Goal: Entertainment & Leisure: Consume media (video, audio)

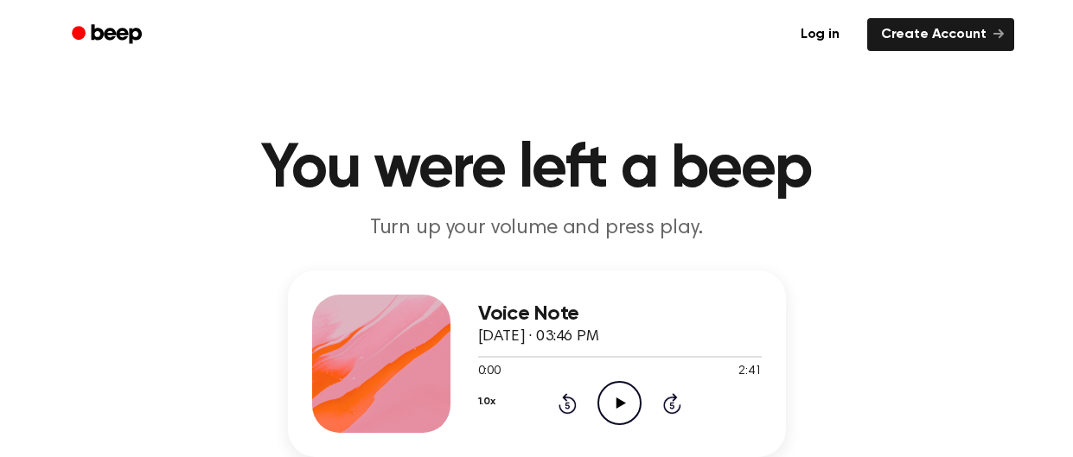
scroll to position [159, 0]
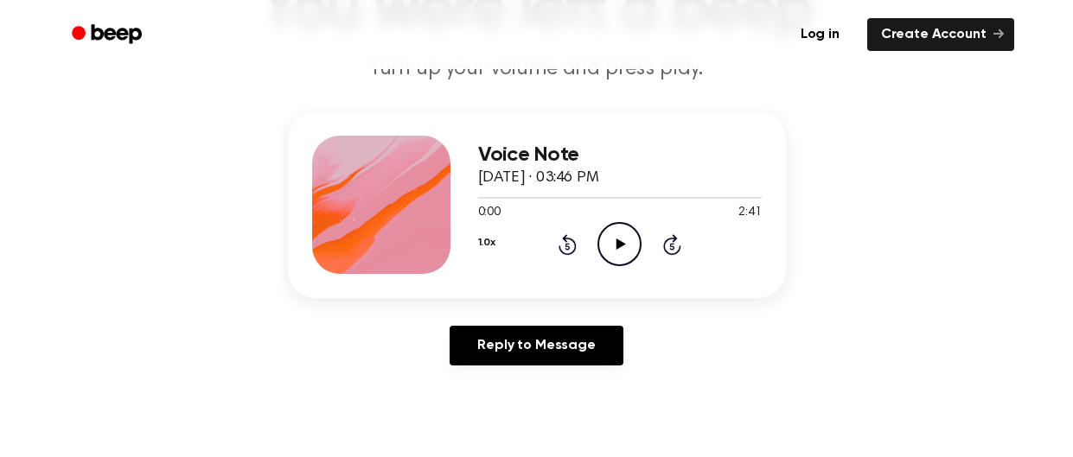
click at [642, 309] on div "Voice Note [DATE] · 03:46 PM 0:00 2:41 Your browser does not support the [objec…" at bounding box center [536, 245] width 1031 height 268
click at [620, 248] on icon "Play Audio" at bounding box center [619, 244] width 44 height 44
click at [624, 255] on icon "Pause Audio" at bounding box center [619, 244] width 44 height 44
click at [617, 244] on icon at bounding box center [621, 244] width 10 height 11
click at [603, 239] on icon "Pause Audio" at bounding box center [619, 244] width 44 height 44
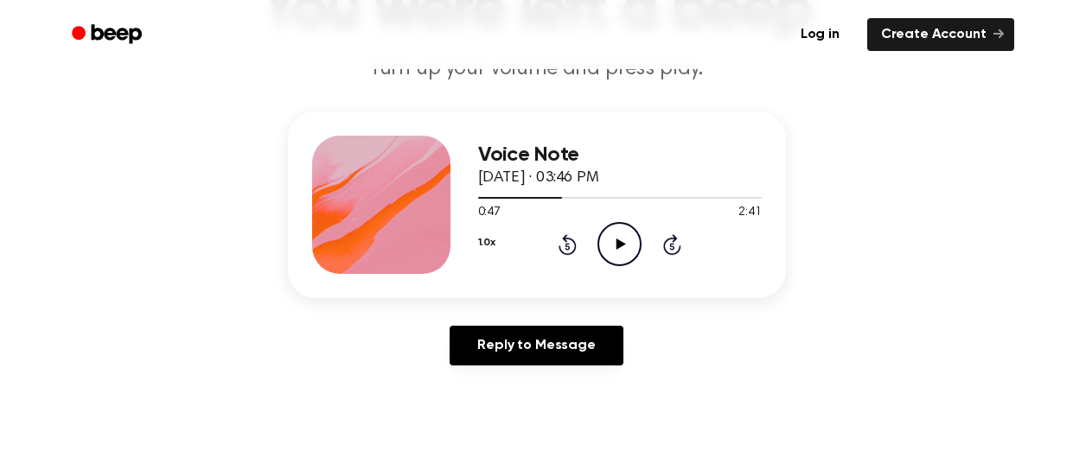
click at [623, 246] on icon "Play Audio" at bounding box center [619, 244] width 44 height 44
click at [672, 244] on icon at bounding box center [672, 246] width 4 height 7
click at [567, 250] on icon "Rewind 5 seconds" at bounding box center [566, 244] width 19 height 22
click at [611, 247] on icon "Pause Audio" at bounding box center [619, 244] width 44 height 44
click at [611, 247] on icon "Play Audio" at bounding box center [619, 244] width 44 height 44
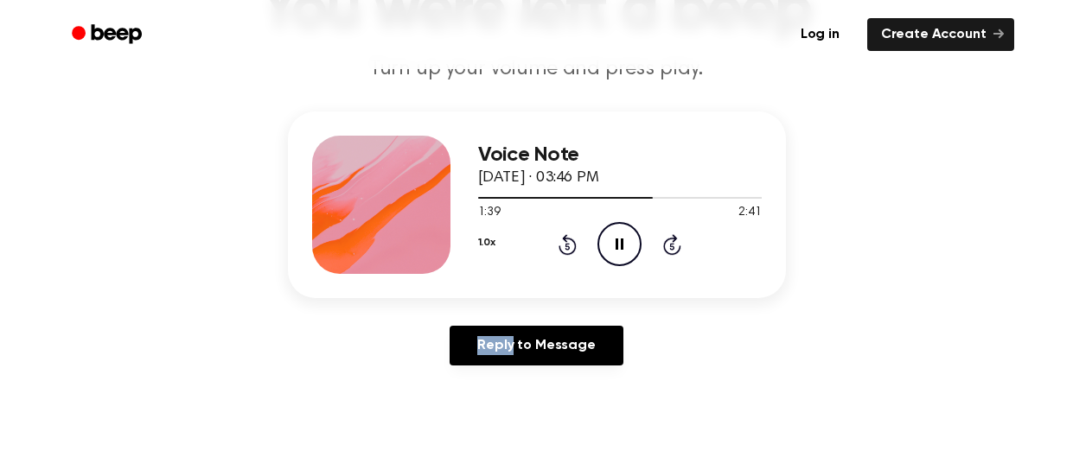
click at [677, 255] on icon "Skip 5 seconds" at bounding box center [671, 244] width 19 height 22
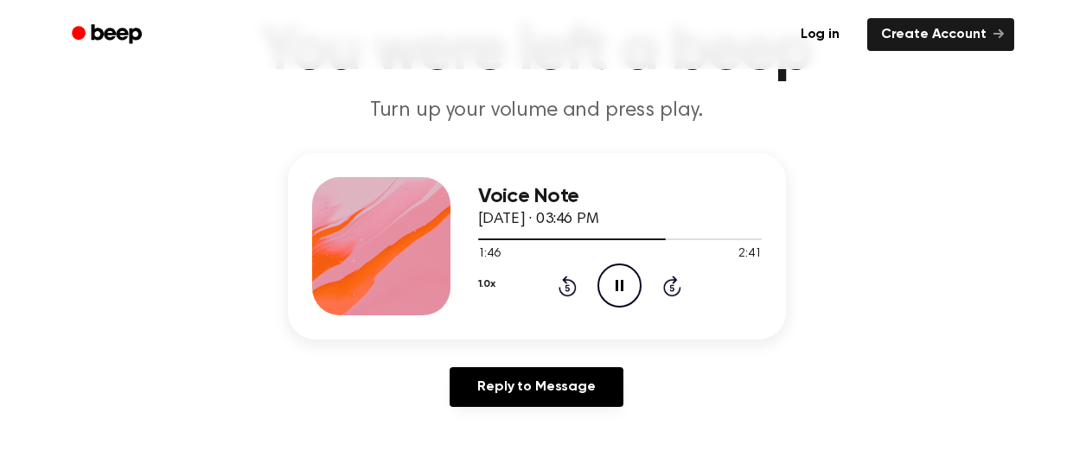
scroll to position [117, 0]
click at [625, 284] on icon "Pause Audio" at bounding box center [619, 286] width 44 height 44
